Goal: Navigation & Orientation: Find specific page/section

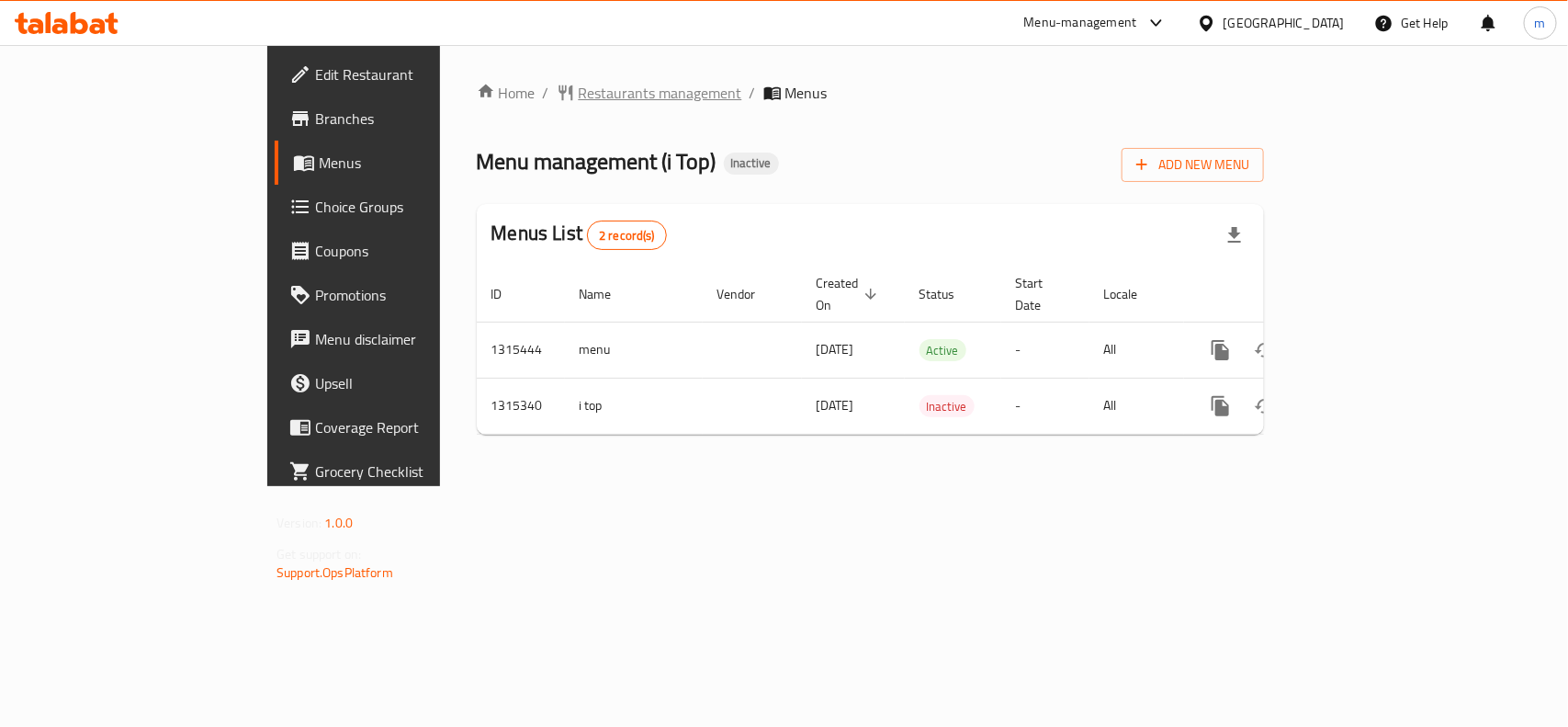
click at [578, 99] on span "Restaurants management" at bounding box center [660, 93] width 163 height 22
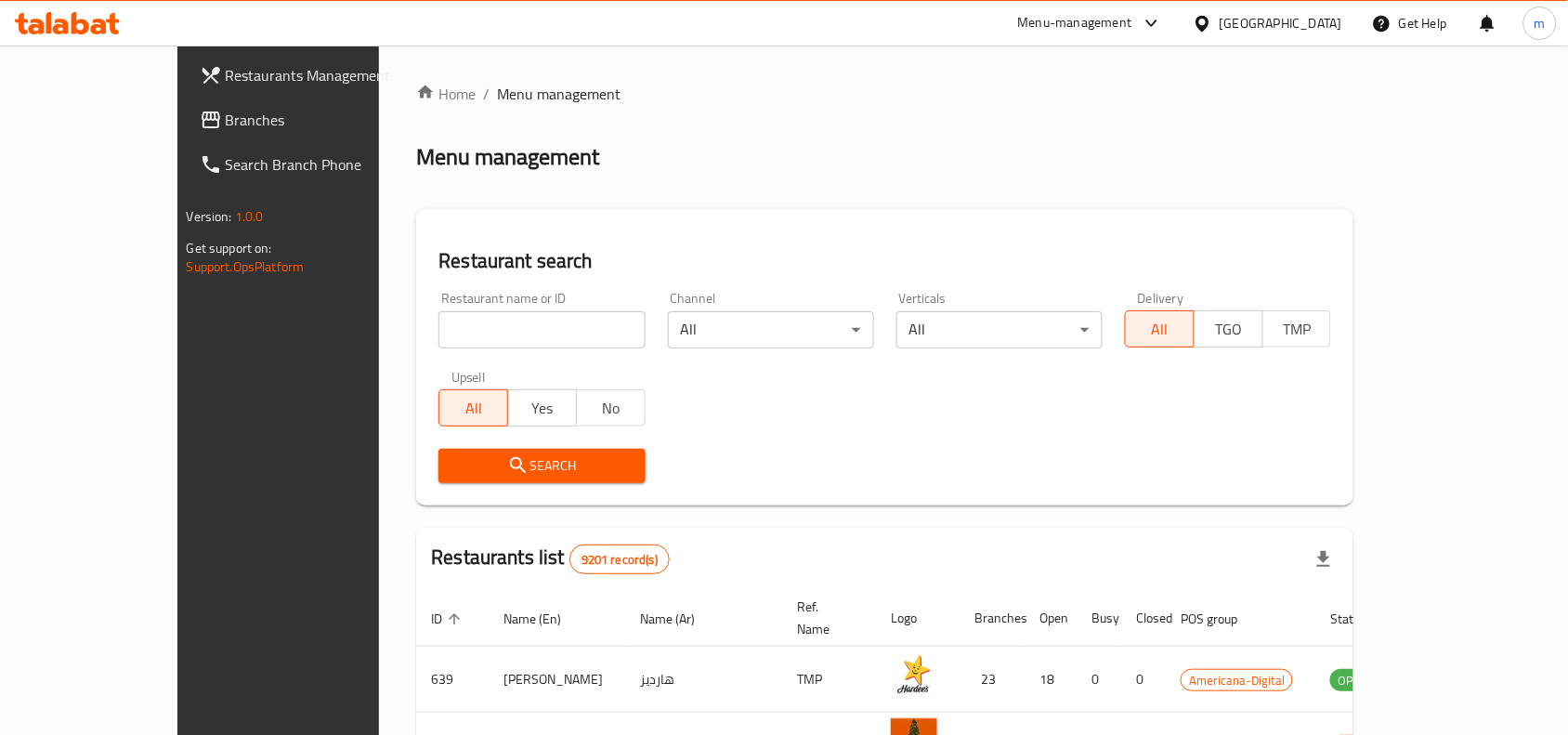
drag, startPoint x: 88, startPoint y: 114, endPoint x: 70, endPoint y: 114, distance: 18.0
click at [226, 114] on span "Branches" at bounding box center [325, 120] width 199 height 22
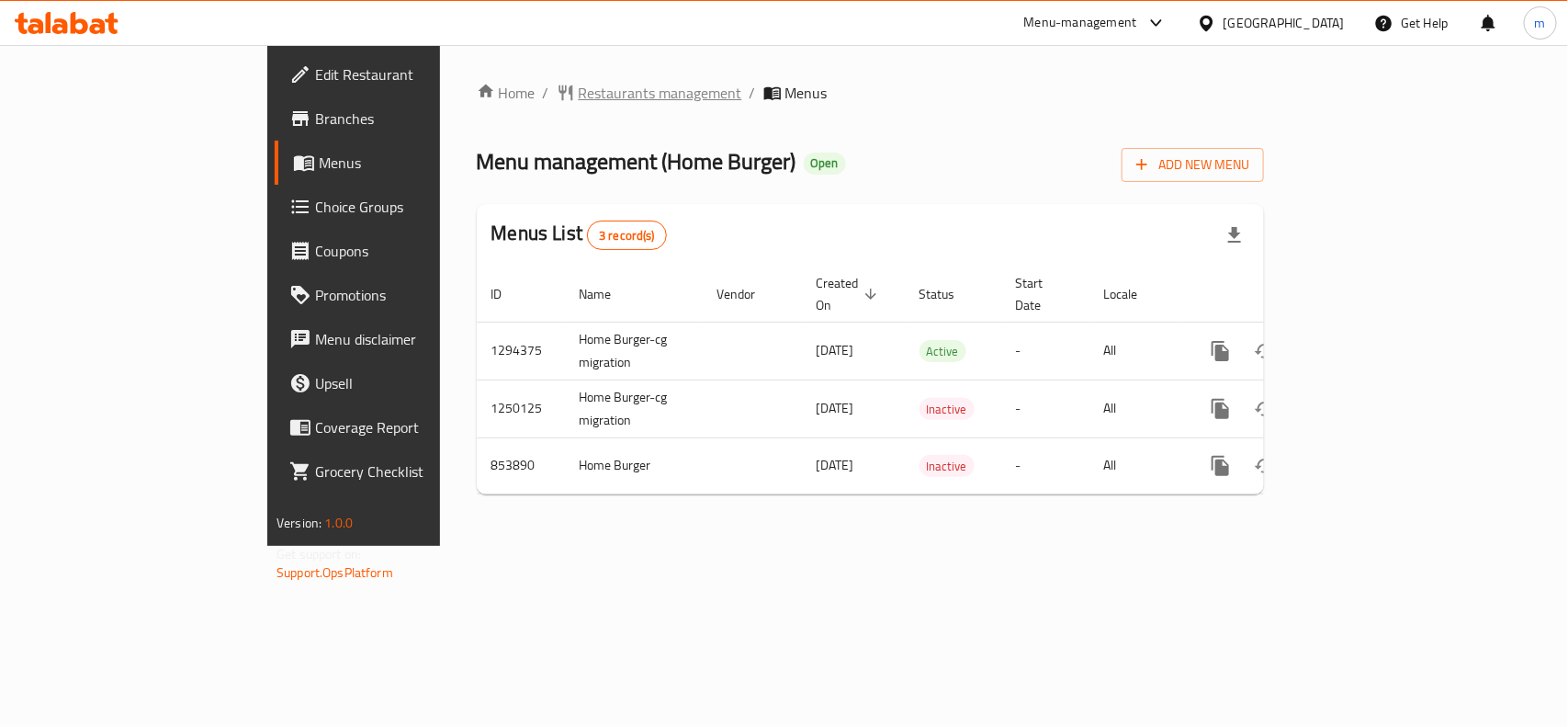
click at [578, 94] on span "Restaurants management" at bounding box center [660, 93] width 163 height 22
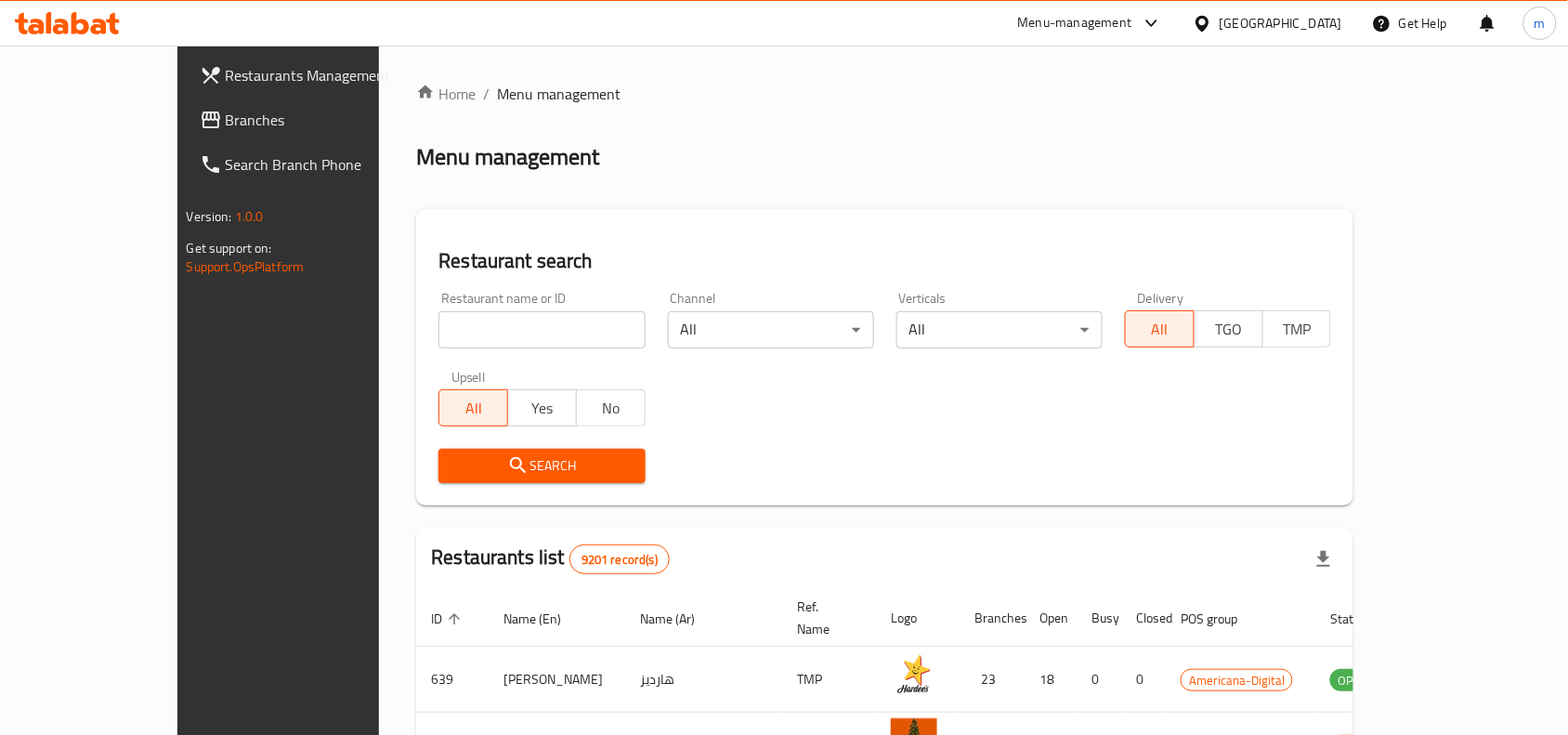
click at [226, 116] on span "Branches" at bounding box center [325, 120] width 199 height 22
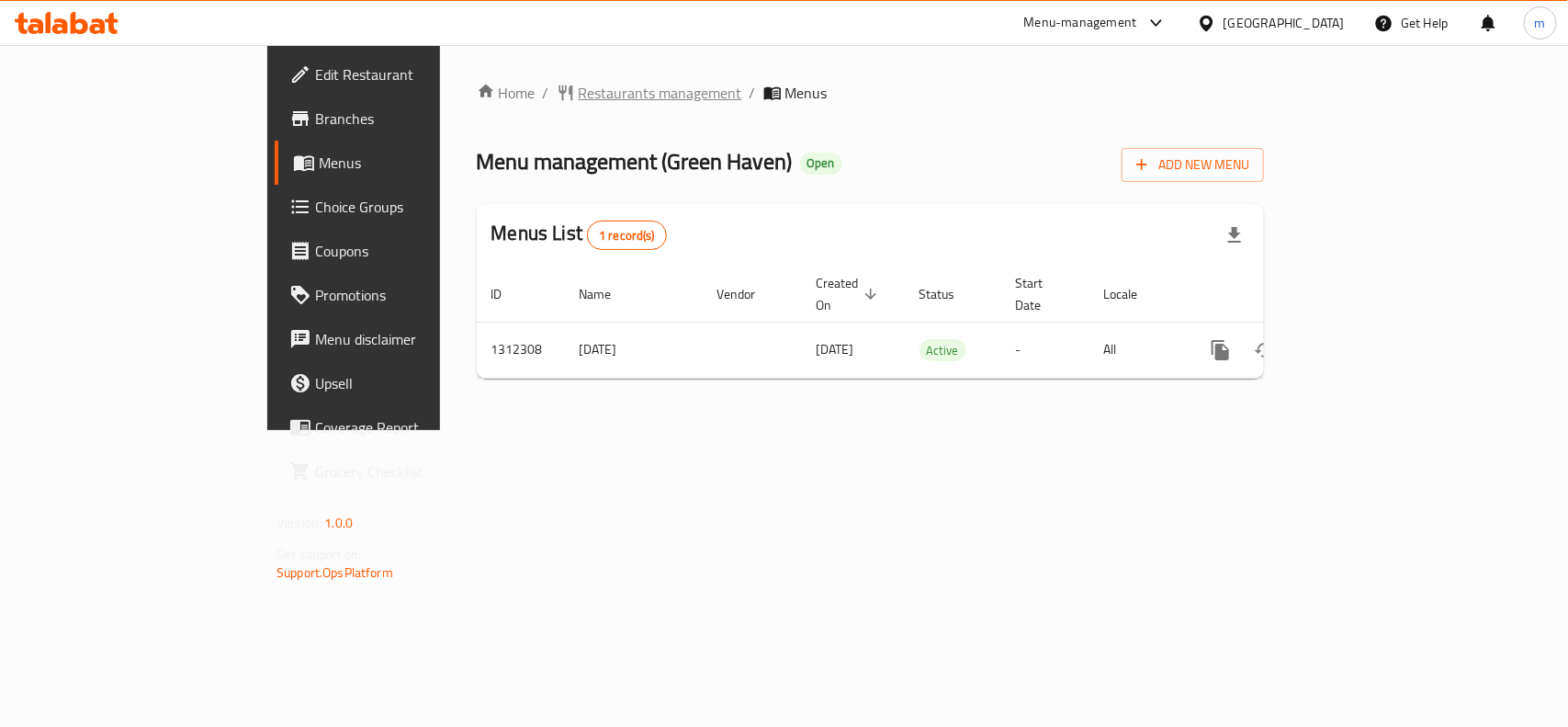
click at [578, 101] on span "Restaurants management" at bounding box center [660, 93] width 163 height 22
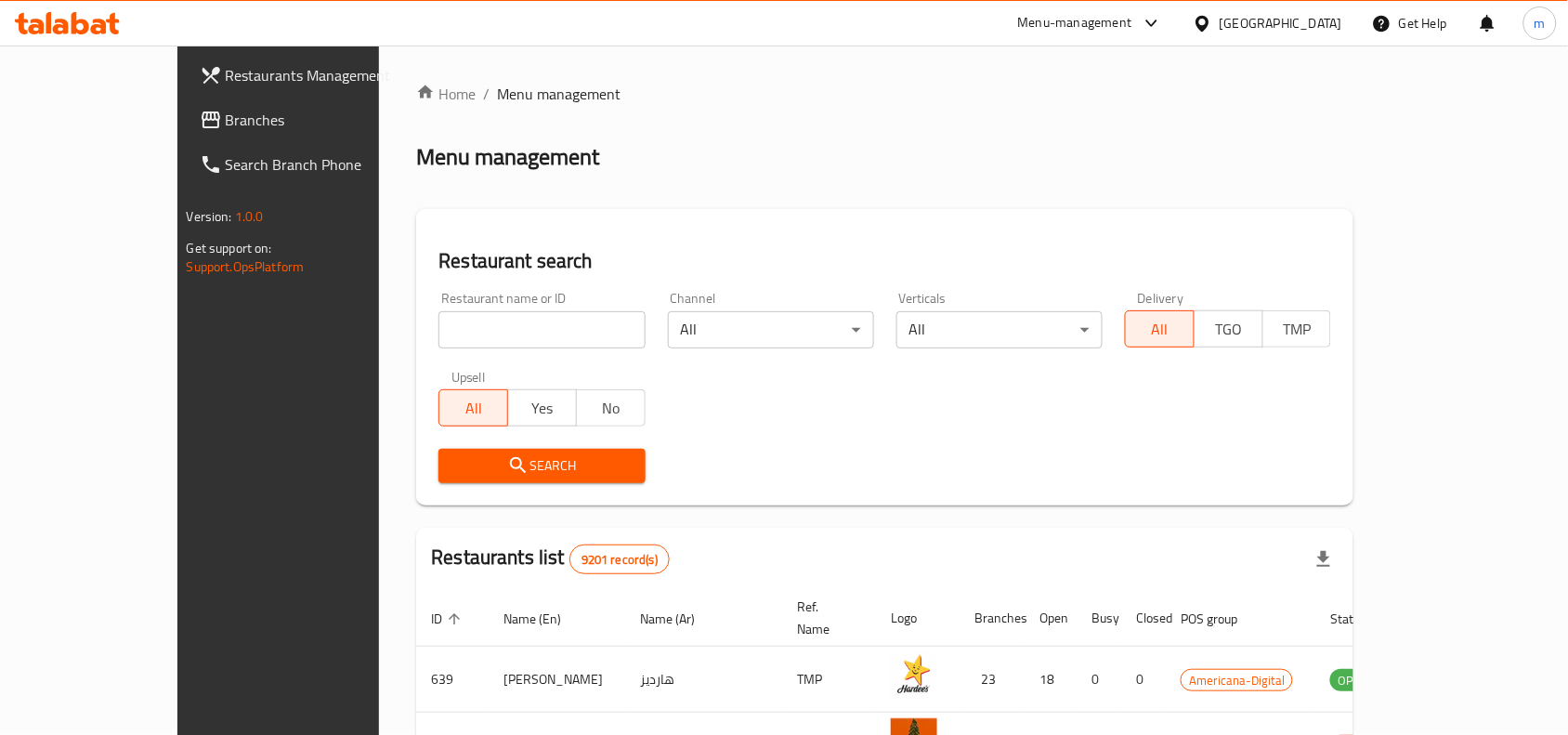
click at [226, 121] on span "Branches" at bounding box center [325, 120] width 199 height 22
